Goal: Task Accomplishment & Management: Manage account settings

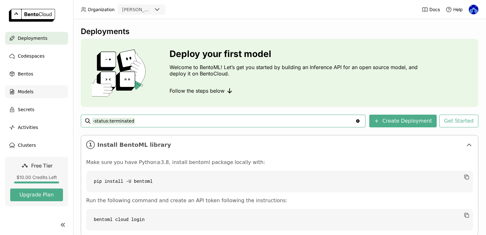
click at [42, 93] on div "Models" at bounding box center [36, 91] width 63 height 13
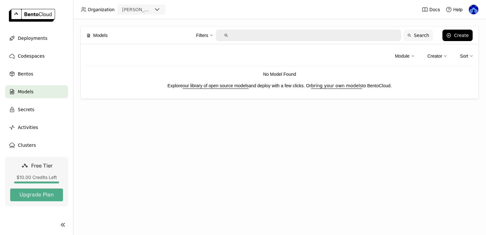
click at [421, 32] on button "Search" at bounding box center [418, 35] width 29 height 11
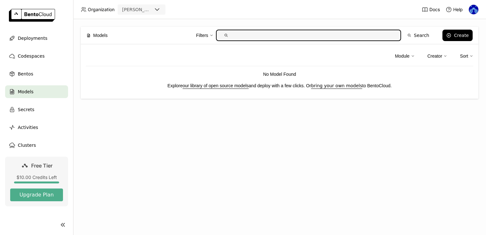
click at [372, 31] on input "text" at bounding box center [313, 35] width 165 height 10
type input "oss"
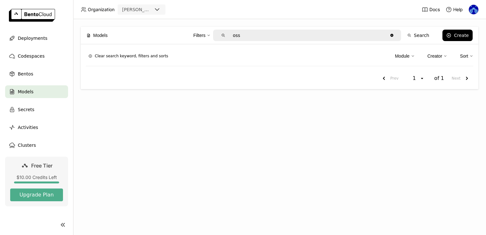
click at [452, 41] on div "Filters oss Clear value Search Create" at bounding box center [293, 35] width 359 height 13
click at [456, 35] on div "Create" at bounding box center [461, 35] width 15 height 5
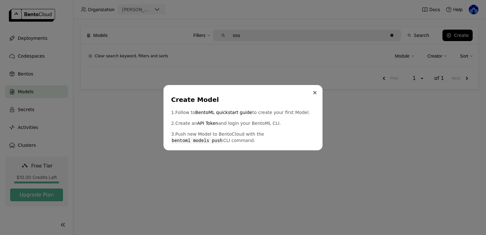
click at [316, 91] on icon "Close" at bounding box center [314, 92] width 3 height 3
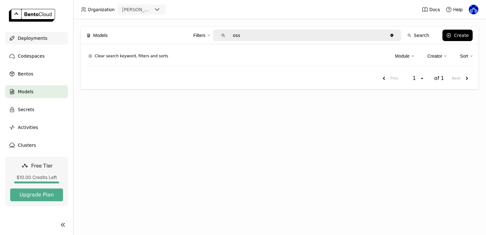
click at [21, 42] on div "Deployments" at bounding box center [36, 38] width 63 height 13
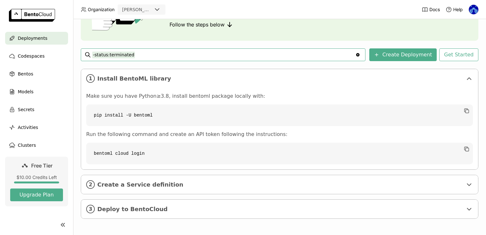
scroll to position [66, 0]
click at [421, 51] on button "Create Deployment" at bounding box center [402, 54] width 67 height 13
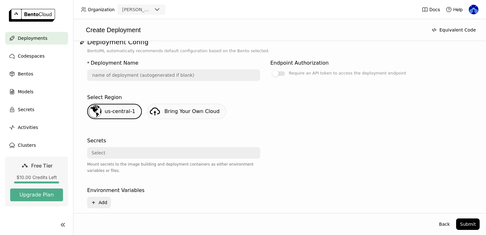
scroll to position [76, 0]
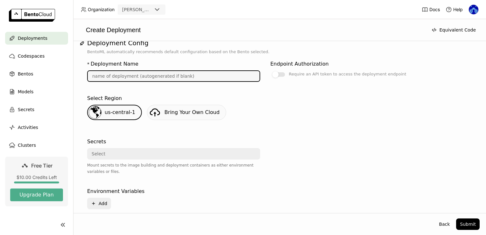
click at [177, 73] on input "text" at bounding box center [174, 76] width 172 height 10
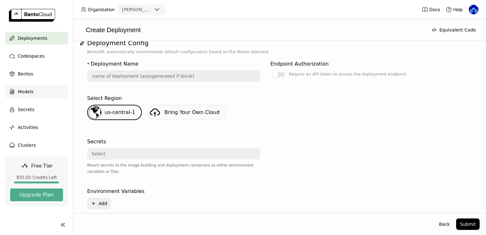
click at [26, 91] on span "Models" at bounding box center [26, 92] width 16 height 8
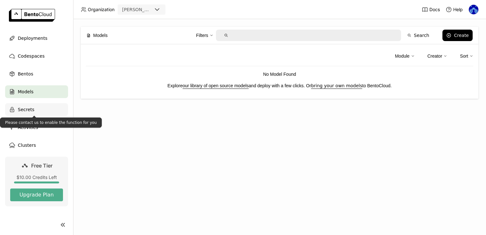
click at [24, 106] on span "Secrets" at bounding box center [26, 110] width 17 height 8
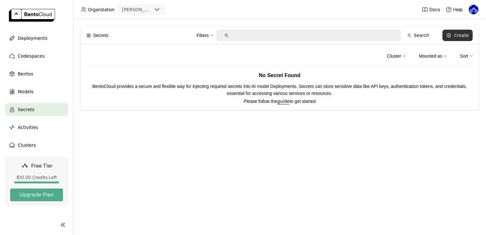
click at [466, 32] on button "Create" at bounding box center [458, 35] width 30 height 11
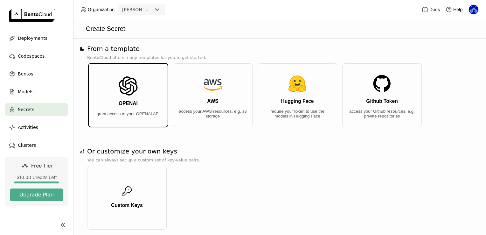
click at [151, 98] on button "OPENAI grant access to your OPENAI API" at bounding box center [128, 95] width 80 height 64
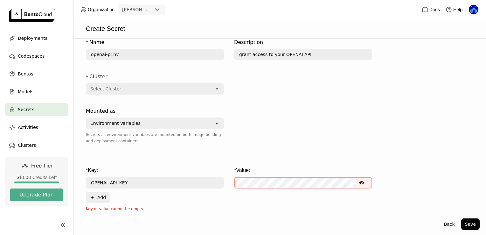
click at [93, 120] on div "Environment Variables" at bounding box center [115, 123] width 50 height 6
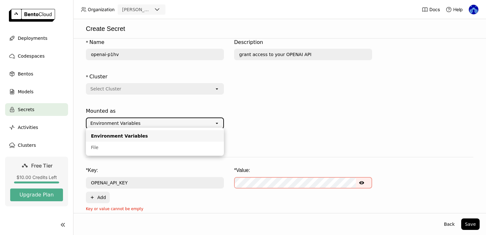
click at [93, 120] on div "Environment Variables" at bounding box center [115, 123] width 50 height 6
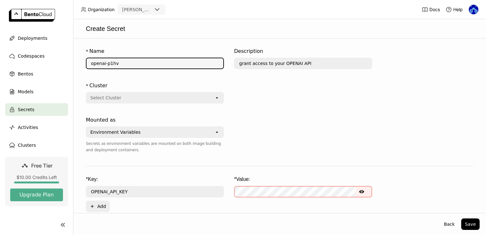
click at [142, 63] on input "openai-p1hv" at bounding box center [155, 63] width 137 height 10
type input "openai-ncgr"
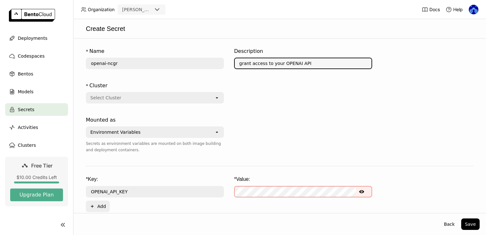
click at [300, 62] on input "grant access to your OPENAI API" at bounding box center [303, 63] width 137 height 10
click at [160, 94] on div "Select Cluster" at bounding box center [151, 98] width 128 height 10
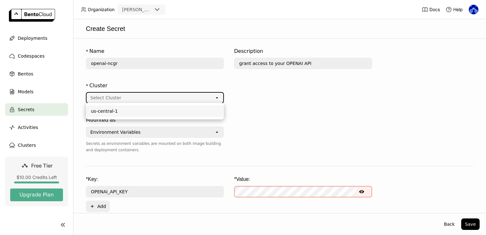
click at [145, 112] on div "us-central-1" at bounding box center [155, 111] width 128 height 6
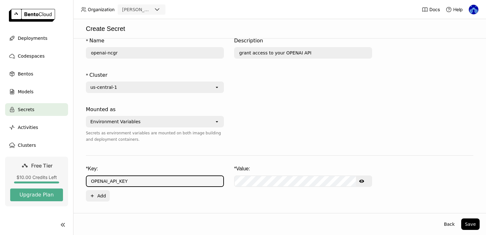
scroll to position [9, 0]
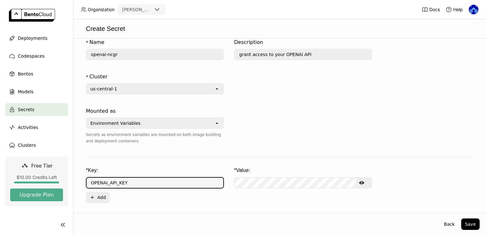
click at [115, 171] on div "* Key: * Value: OPENAI_API_KEY Show password text Plus Add" at bounding box center [279, 185] width 387 height 36
click at [115, 171] on div "* Key:" at bounding box center [155, 170] width 138 height 7
click at [112, 182] on input "OPENAI_API_KEY" at bounding box center [155, 183] width 137 height 10
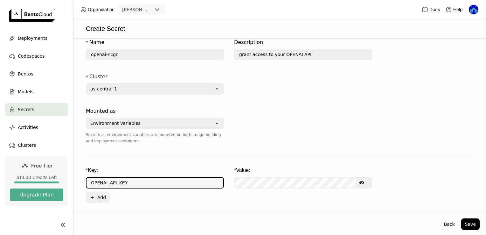
click at [130, 183] on input "OPENAI_API_KEY" at bounding box center [155, 183] width 137 height 10
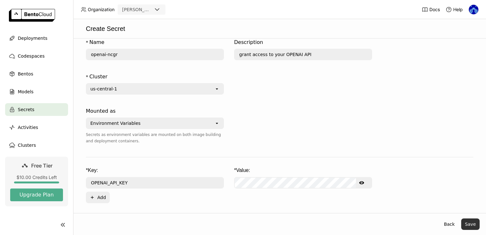
click at [470, 227] on button "Save" at bounding box center [470, 223] width 18 height 11
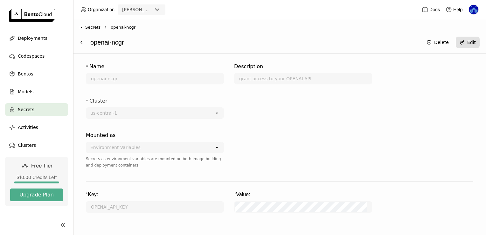
click at [465, 40] on icon at bounding box center [462, 42] width 5 height 5
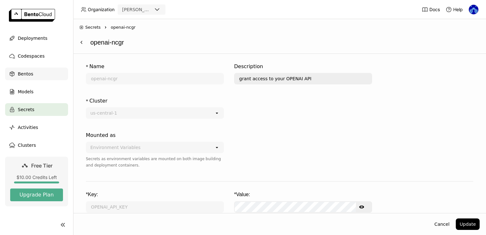
click at [25, 72] on span "Bentos" at bounding box center [25, 74] width 15 height 8
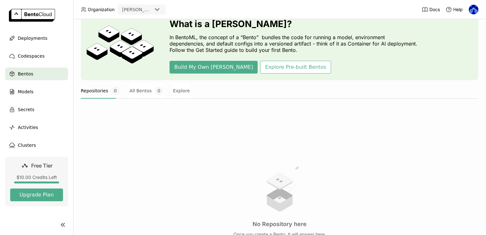
scroll to position [29, 0]
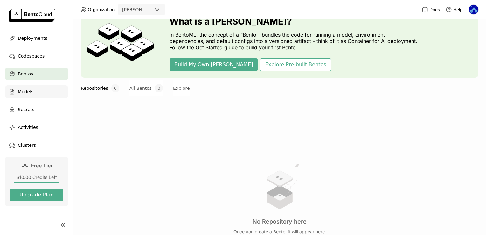
click at [39, 98] on div "Models" at bounding box center [36, 91] width 63 height 13
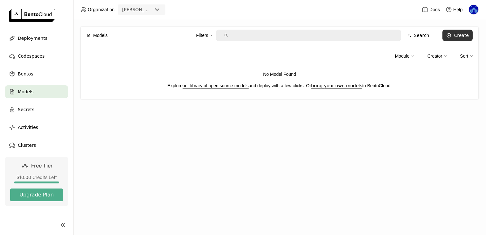
click at [467, 33] on div "Create" at bounding box center [461, 35] width 15 height 5
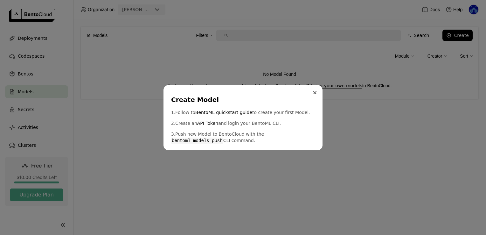
click at [316, 94] on button "Close" at bounding box center [315, 93] width 8 height 8
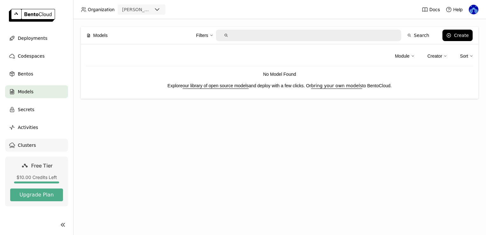
scroll to position [0, 0]
click at [34, 142] on div "Clusters" at bounding box center [36, 144] width 63 height 13
